Goal: Use online tool/utility

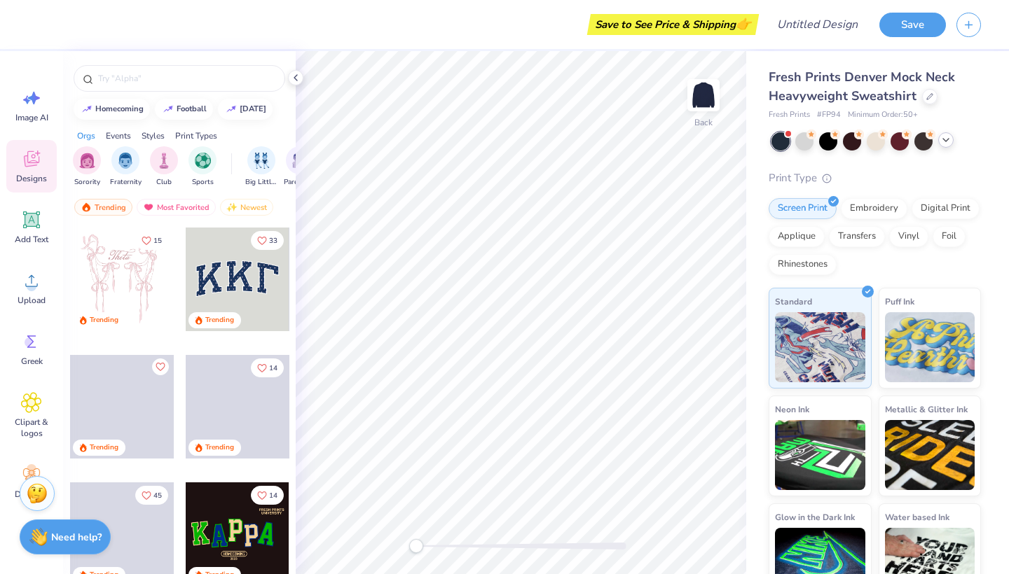
click at [944, 140] on icon at bounding box center [945, 140] width 11 height 11
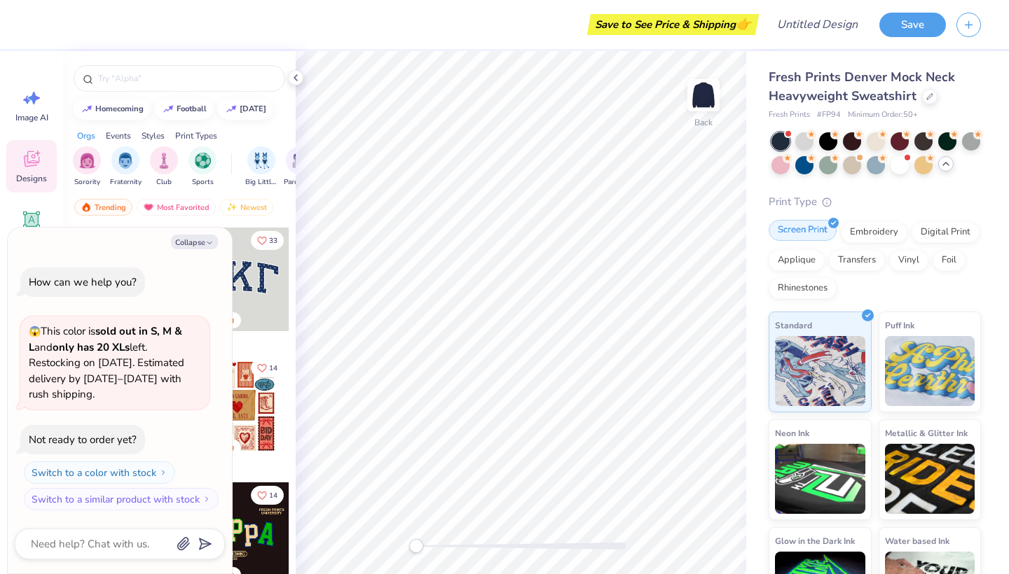
drag, startPoint x: 199, startPoint y: 241, endPoint x: 787, endPoint y: 237, distance: 587.8
click at [199, 241] on button "Collapse" at bounding box center [194, 242] width 47 height 15
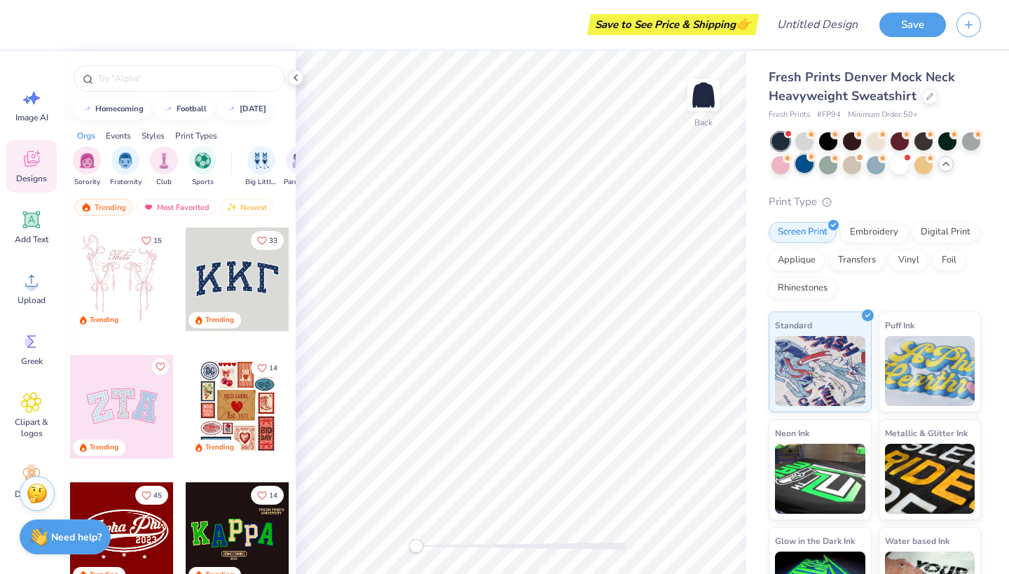
click at [805, 164] on div at bounding box center [804, 164] width 18 height 18
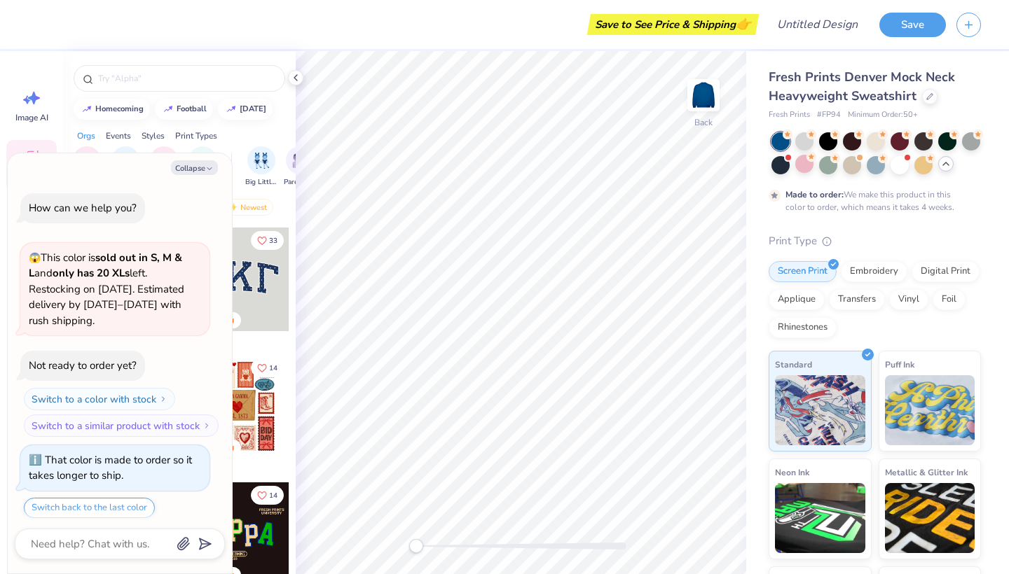
scroll to position [39, 0]
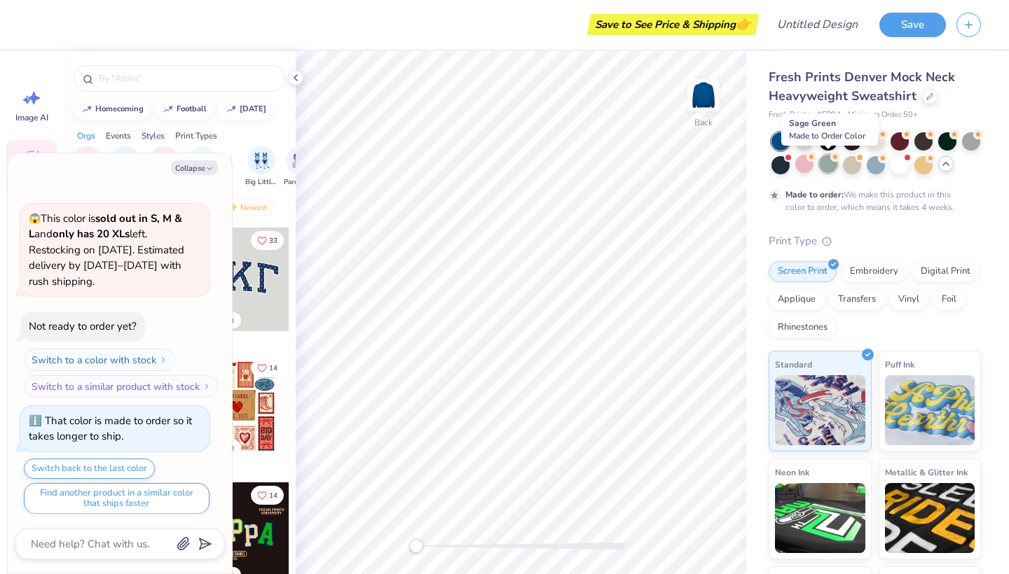
click at [827, 168] on div at bounding box center [828, 164] width 18 height 18
click at [853, 165] on div at bounding box center [852, 164] width 18 height 18
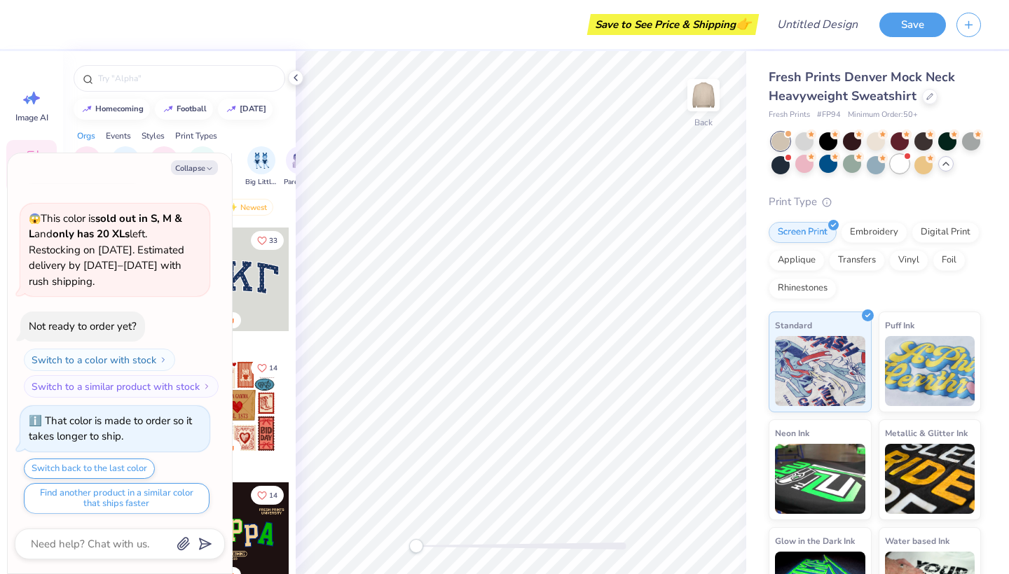
scroll to position [289, 0]
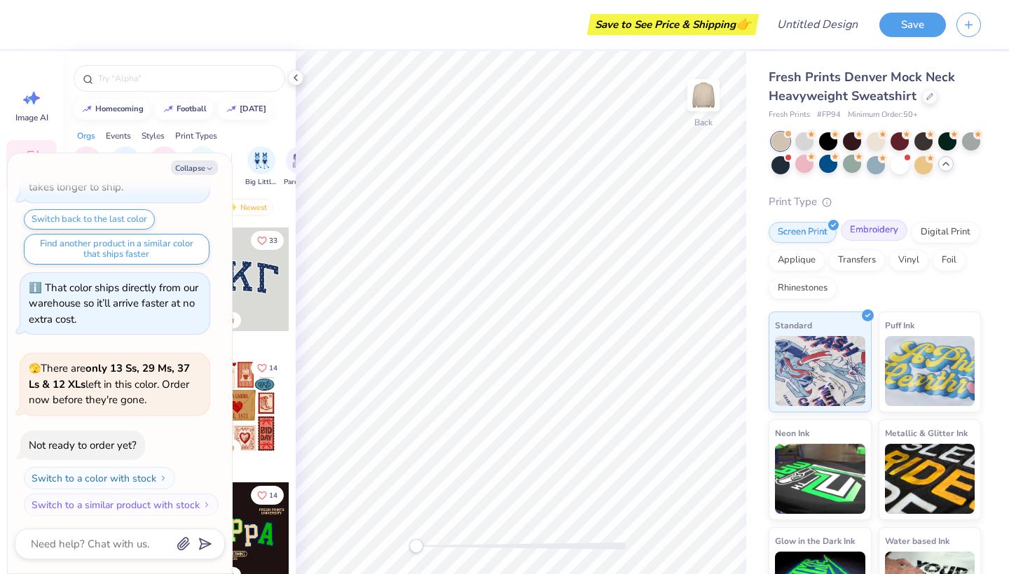
click at [867, 228] on div "Embroidery" at bounding box center [874, 230] width 67 height 21
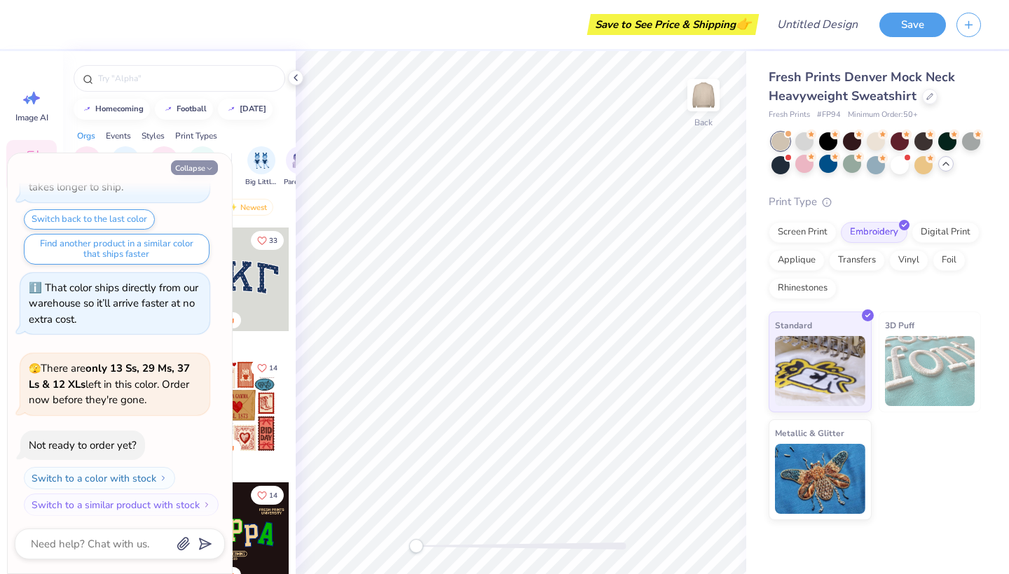
click at [203, 168] on button "Collapse" at bounding box center [194, 167] width 47 height 15
type textarea "x"
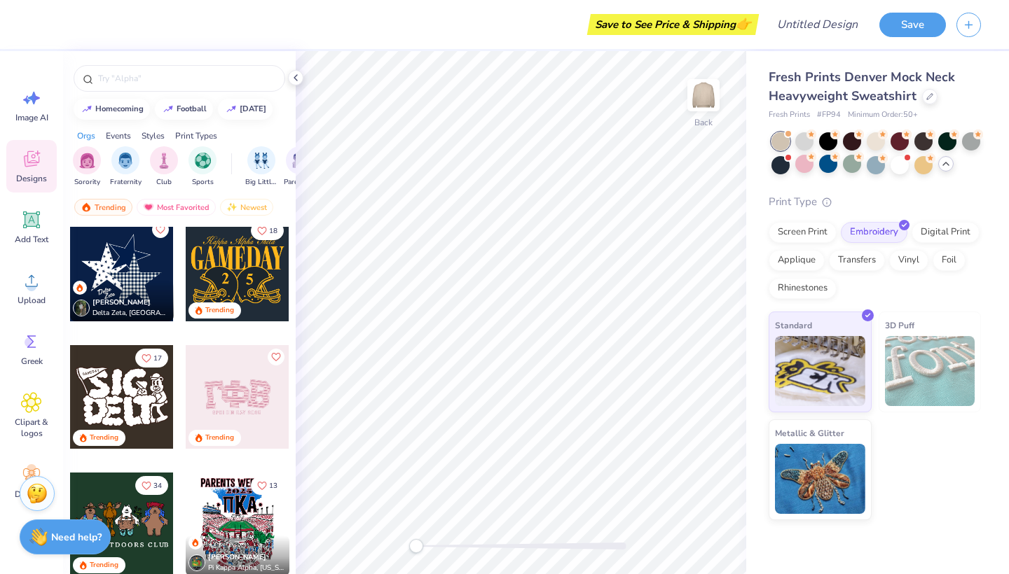
scroll to position [774, 0]
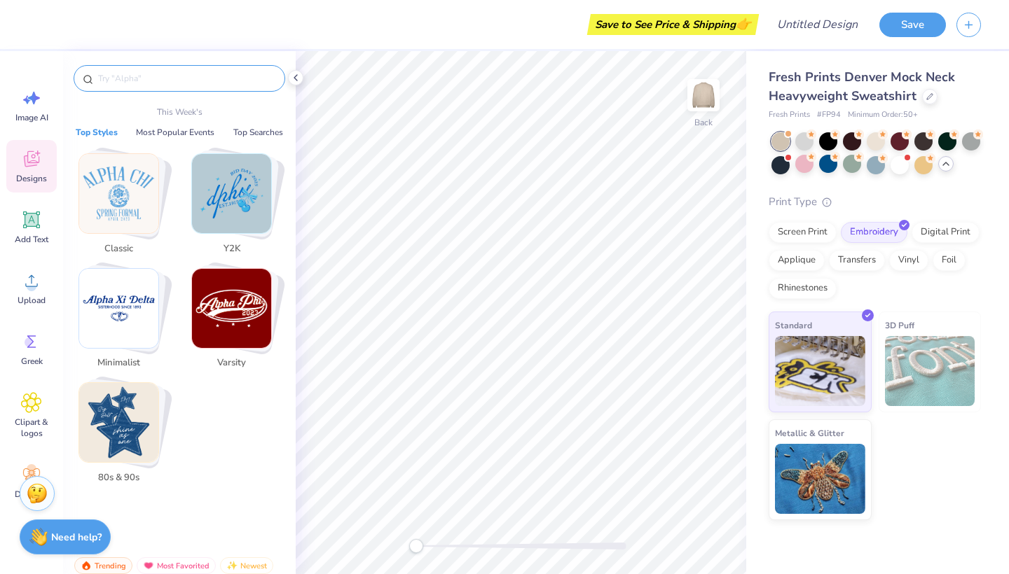
click at [159, 76] on input "text" at bounding box center [186, 78] width 179 height 14
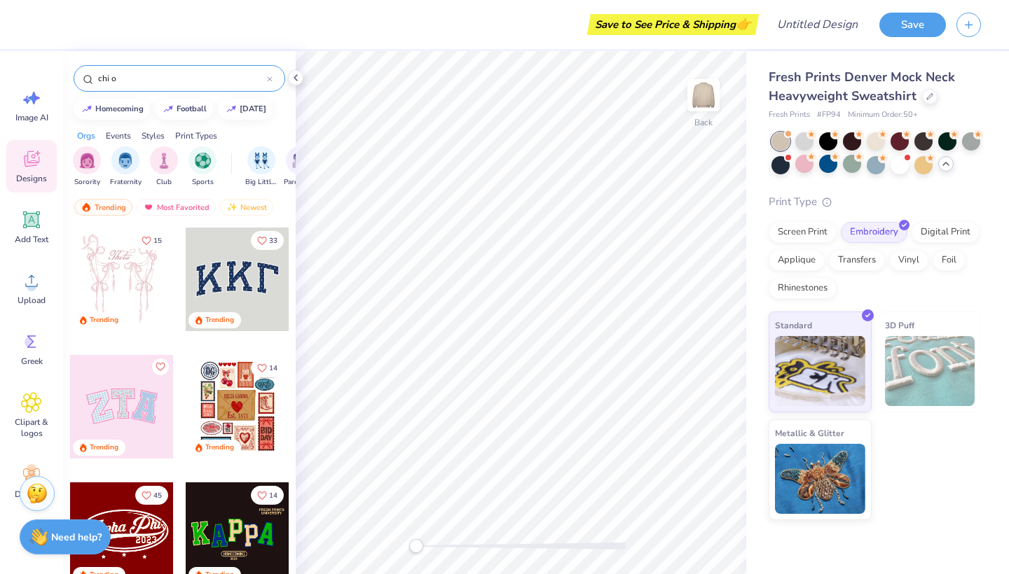
type input "chi o"
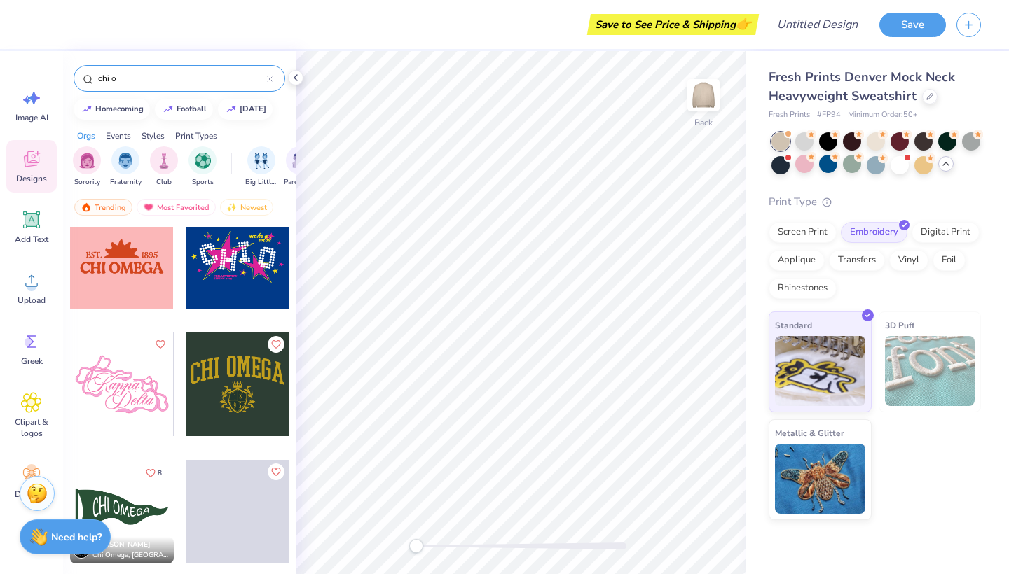
scroll to position [788, 0]
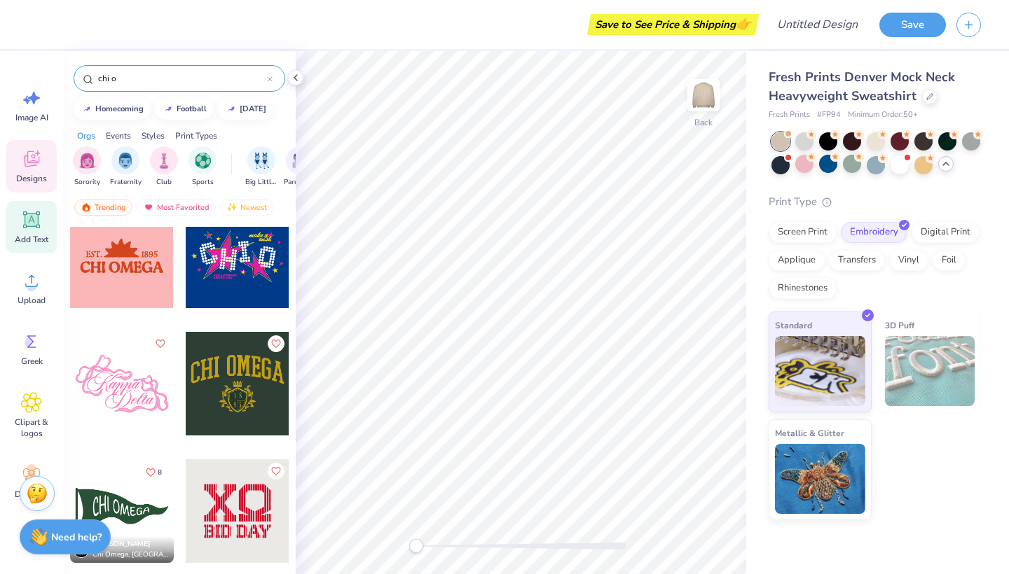
click at [29, 229] on icon at bounding box center [31, 219] width 21 height 21
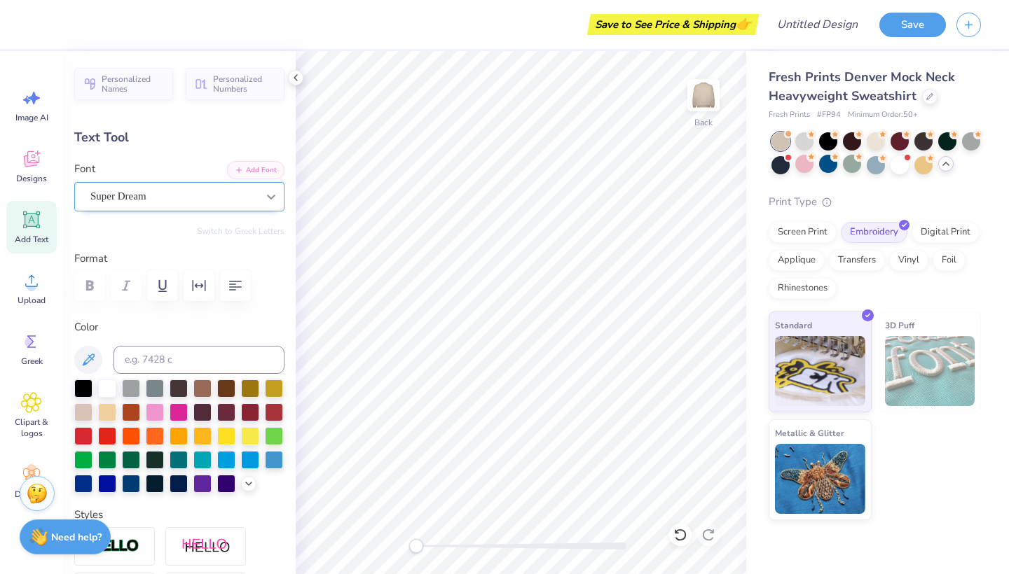
type textarea "CHI O"
type input "5.96"
type input "9.16"
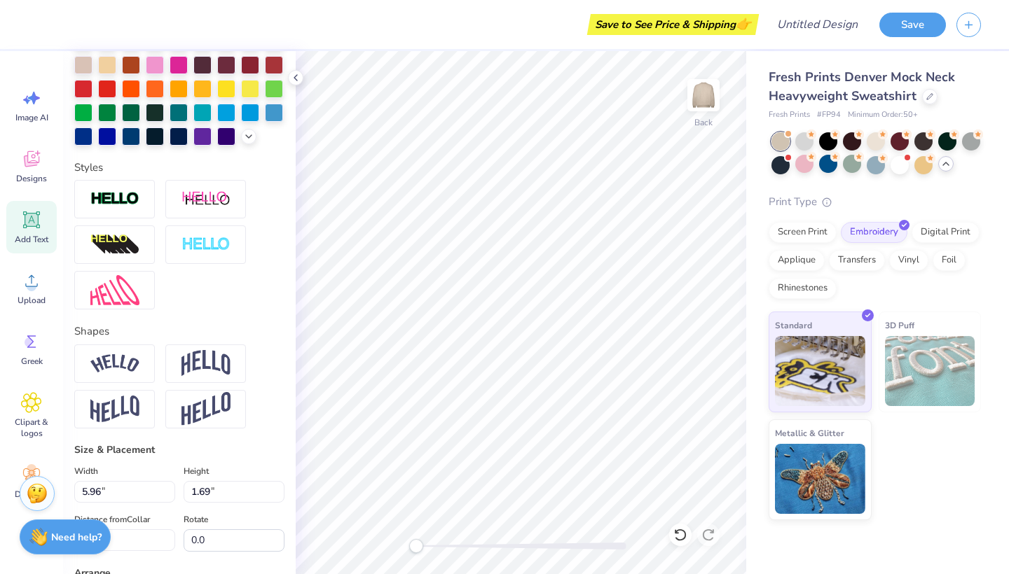
scroll to position [354, 0]
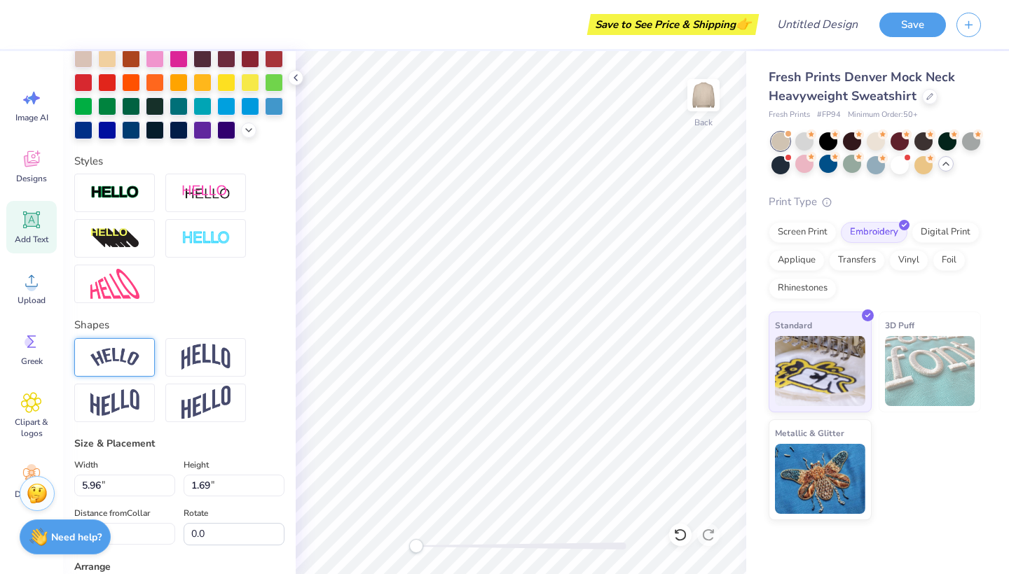
click at [119, 357] on img at bounding box center [114, 357] width 49 height 19
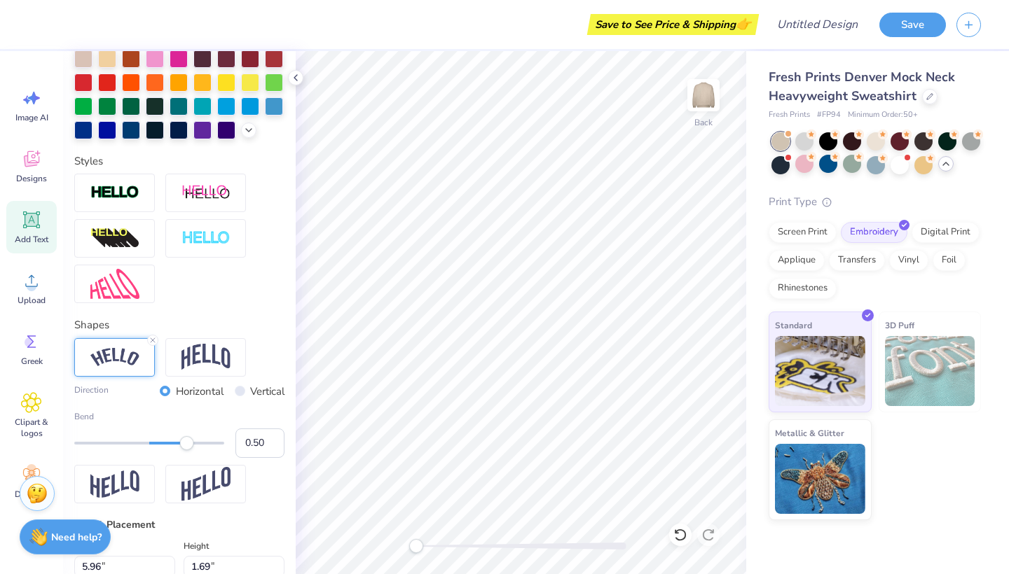
type input "7.58"
type input "2.29"
type input "8.85"
type input "10.24"
type input "3.10"
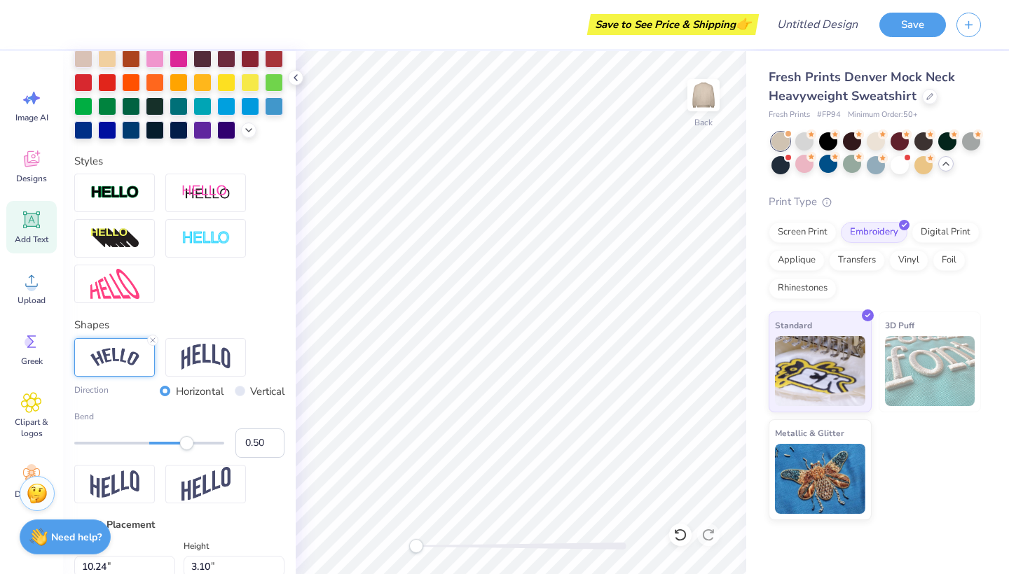
type textarea "x"
type input "4.30"
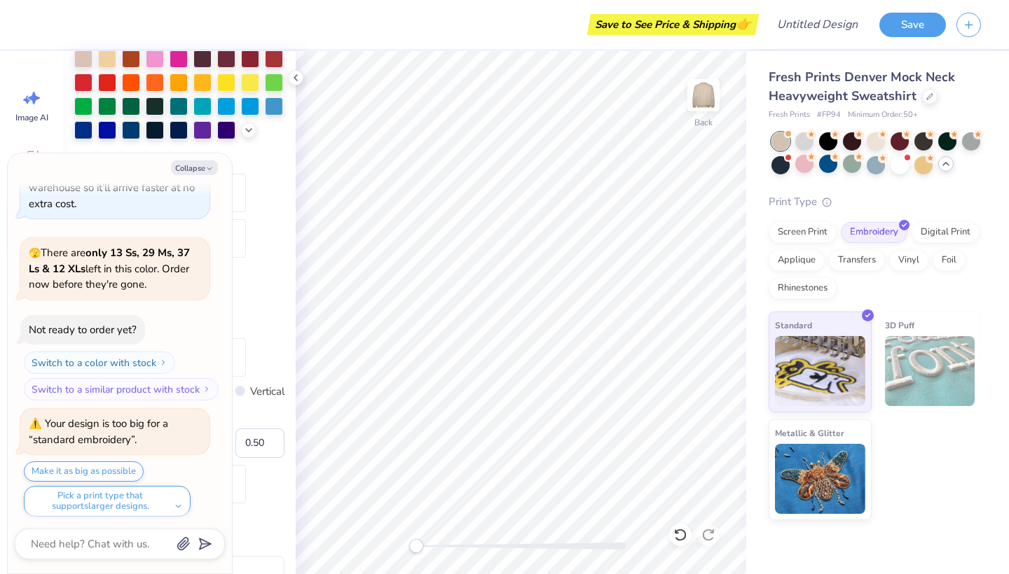
scroll to position [520, 0]
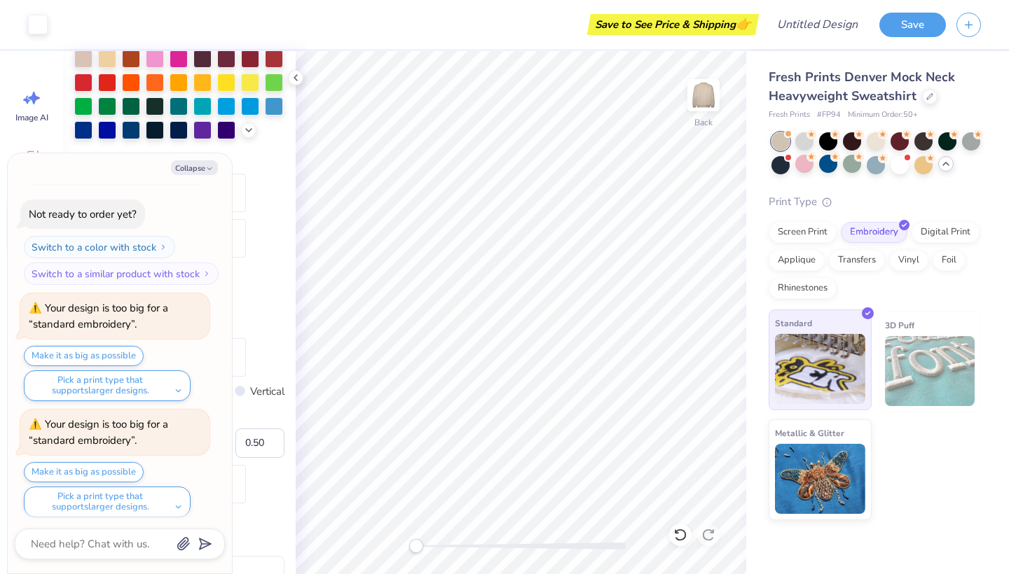
type textarea "x"
type input "1.45"
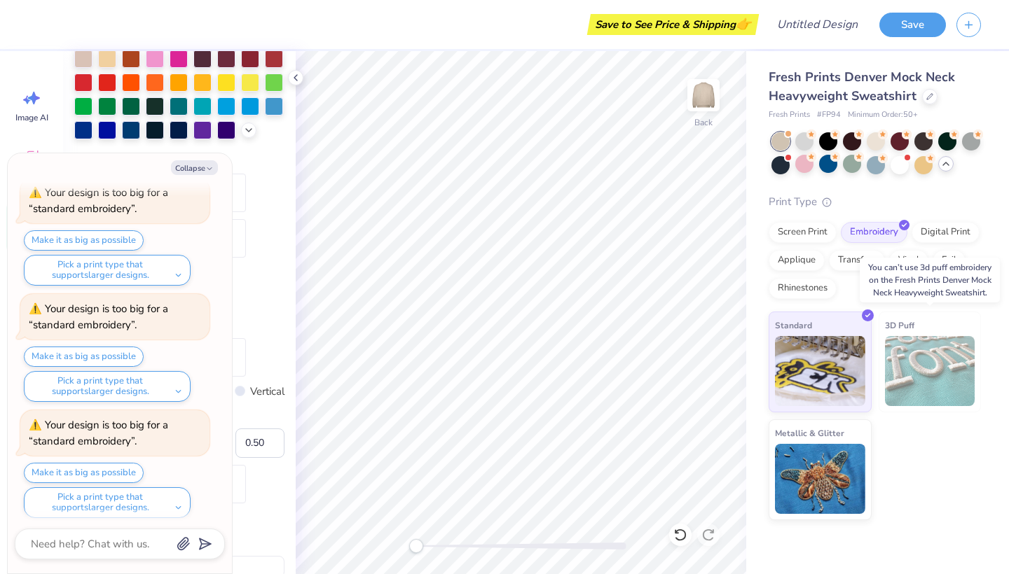
click at [907, 357] on img at bounding box center [930, 371] width 90 height 70
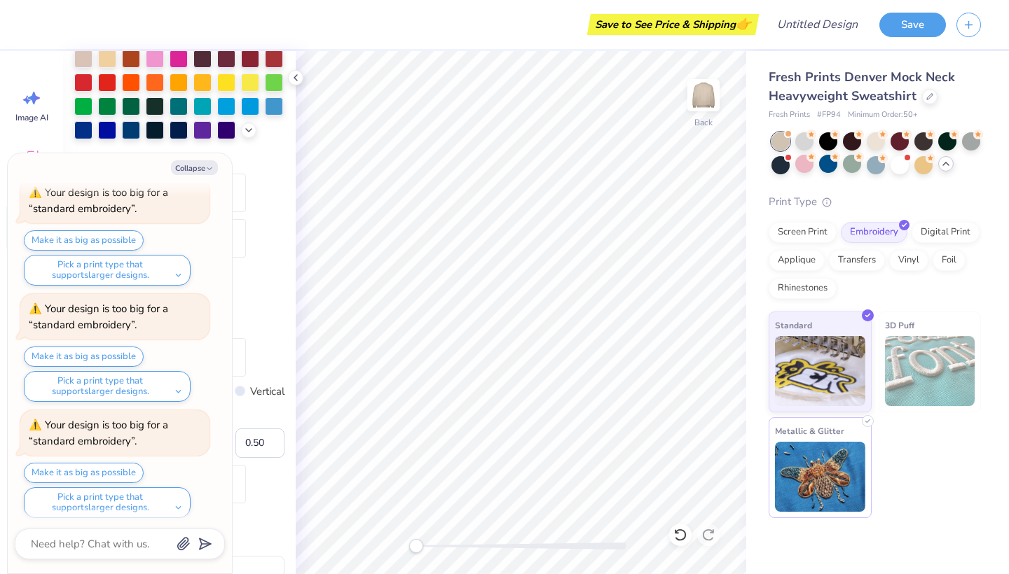
click at [827, 458] on img at bounding box center [820, 477] width 90 height 70
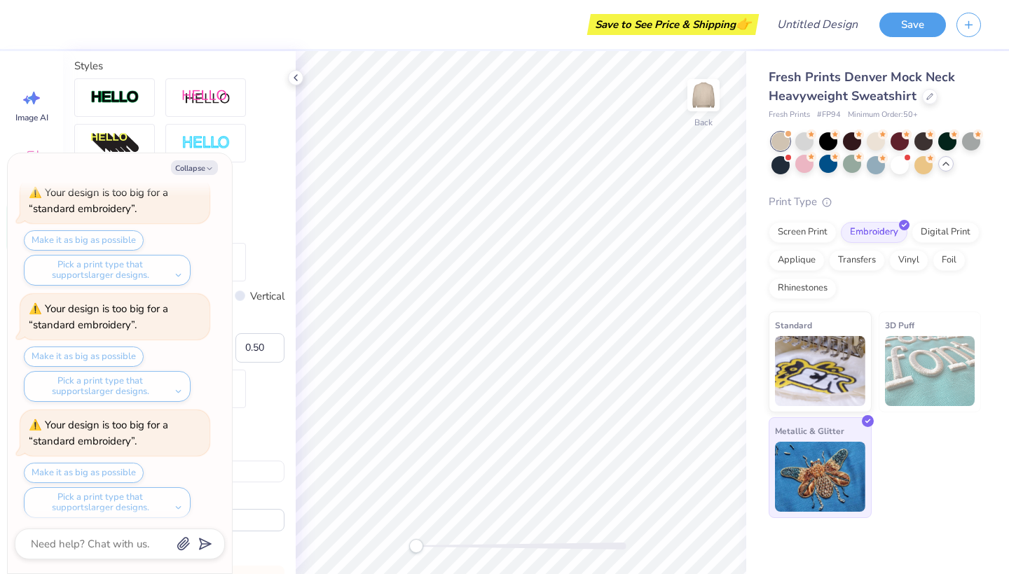
scroll to position [735, 0]
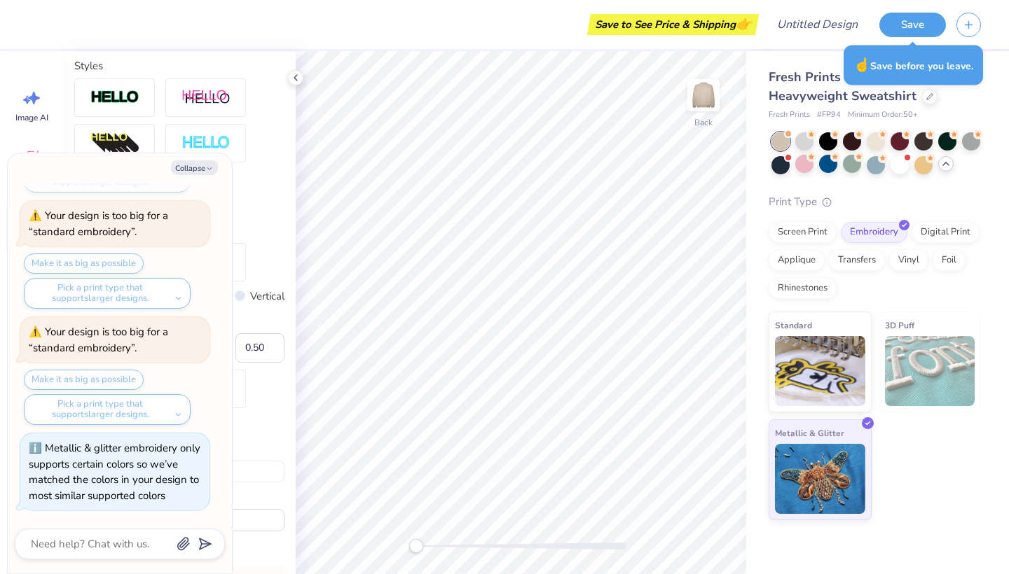
type textarea "x"
